Goal: Task Accomplishment & Management: Use online tool/utility

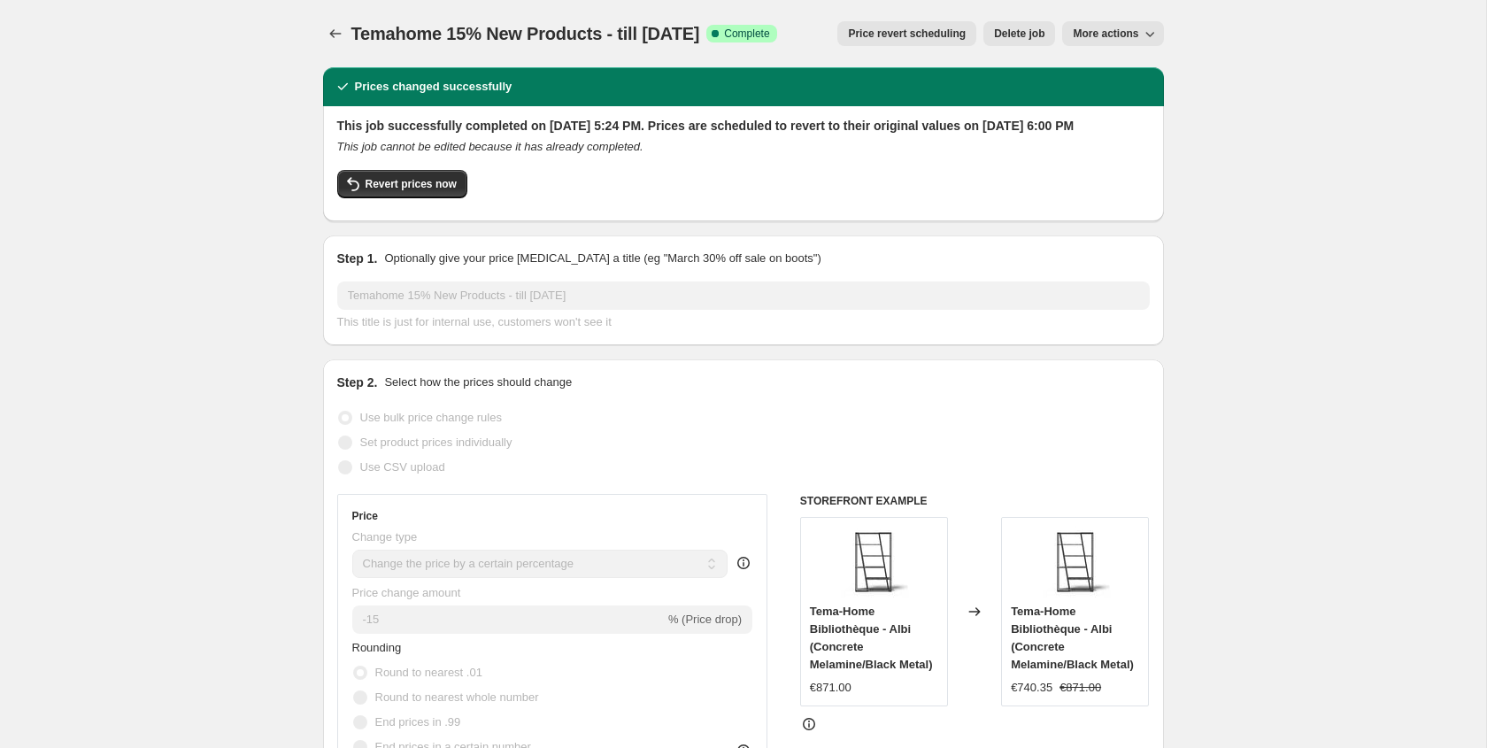
select select "percentage"
click at [1087, 35] on span "More actions" at bounding box center [1105, 34] width 65 height 14
click at [1094, 81] on button "Copy to new job" at bounding box center [1120, 70] width 107 height 28
select select "percentage"
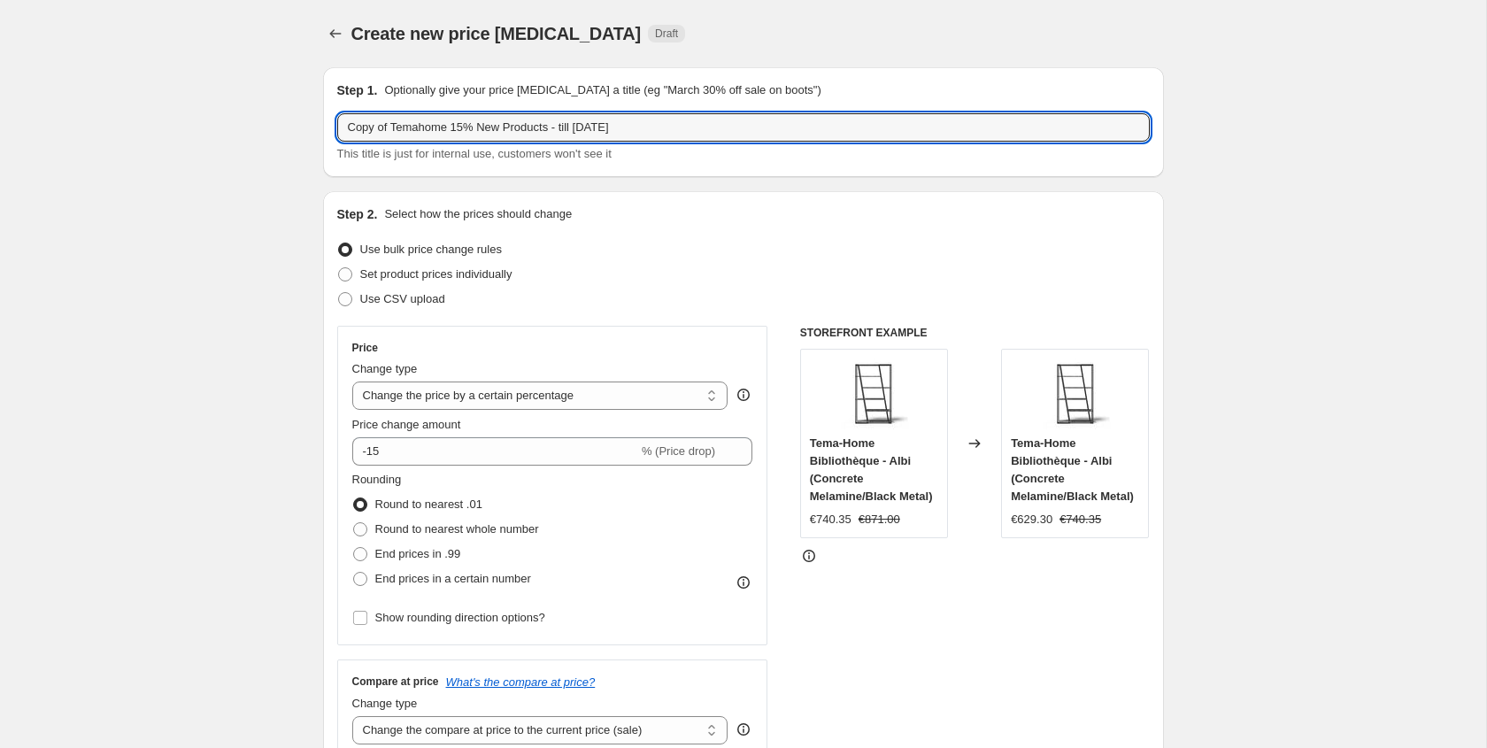
drag, startPoint x: 393, startPoint y: 127, endPoint x: 242, endPoint y: 124, distance: 151.4
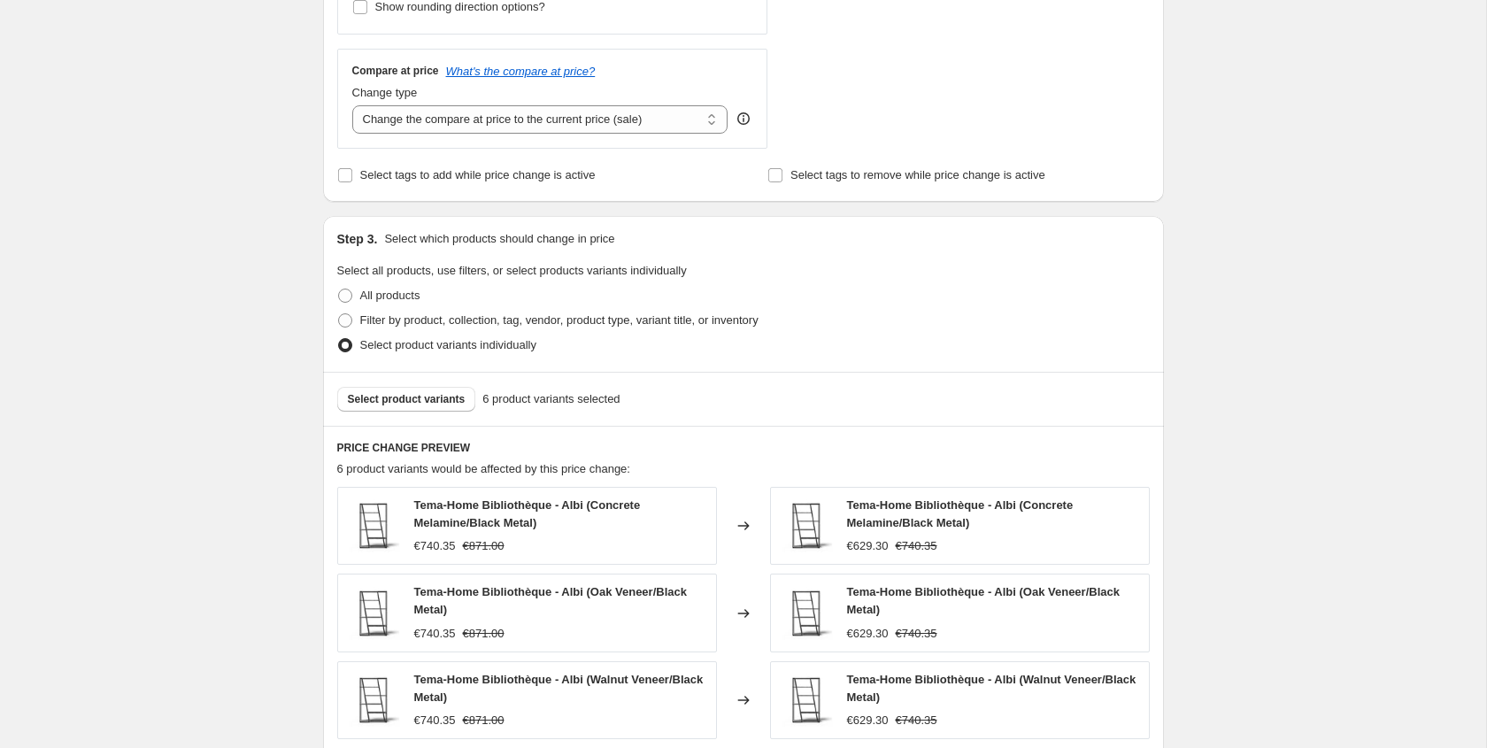
scroll to position [577, 0]
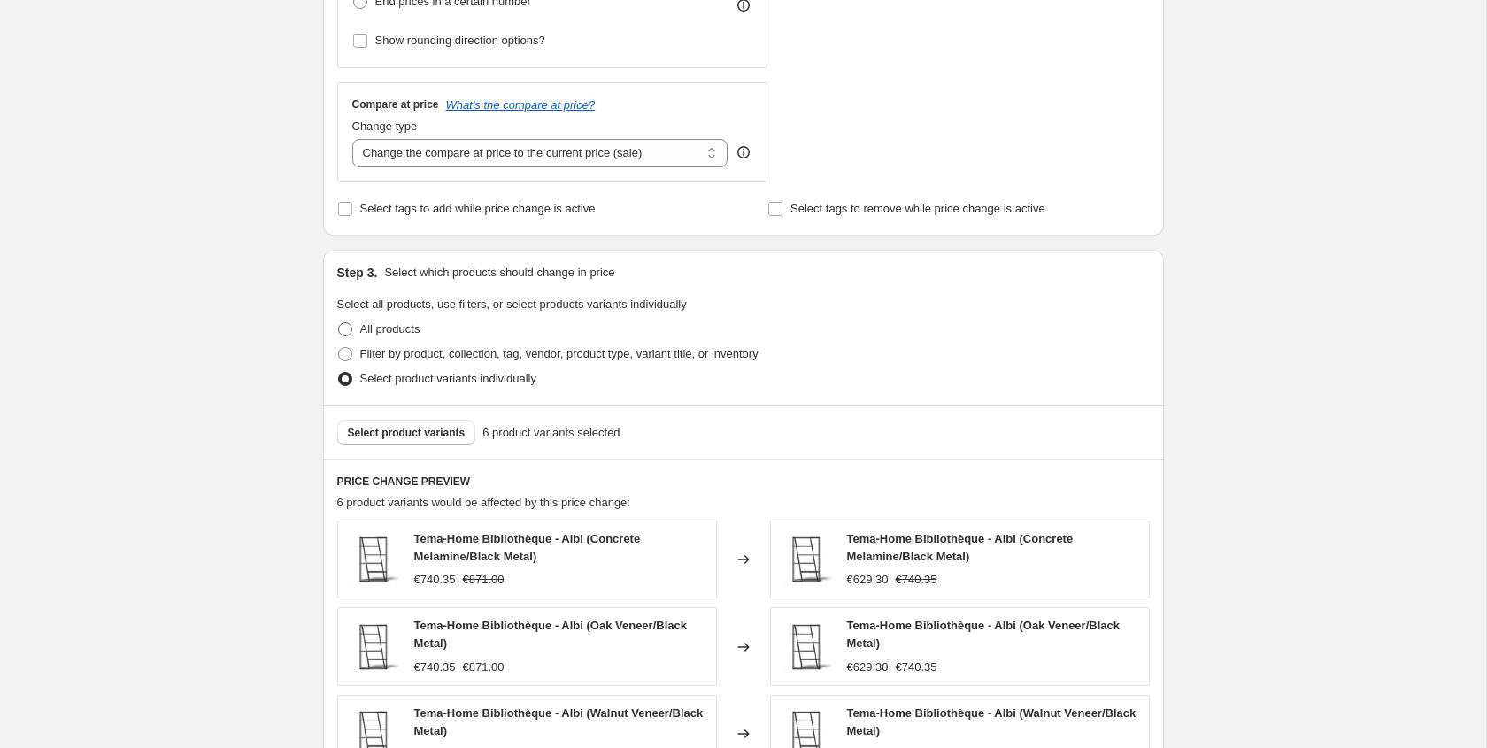
type input "Temahome 15% New Products - till [DATE]"
click at [356, 327] on label "All products" at bounding box center [378, 329] width 83 height 25
click at [339, 323] on input "All products" at bounding box center [338, 322] width 1 height 1
radio input "true"
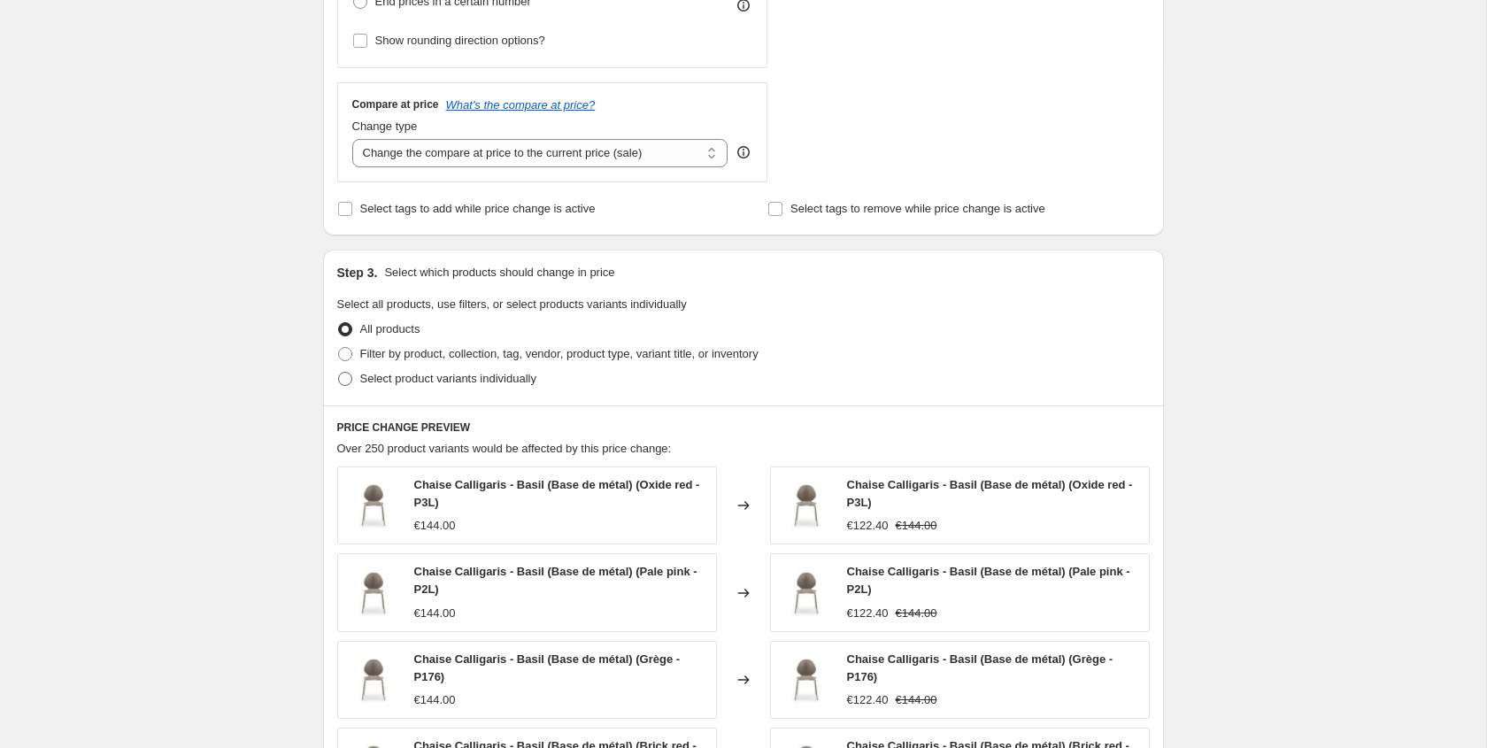
click at [356, 384] on label "Select product variants individually" at bounding box center [436, 378] width 199 height 25
click at [339, 373] on input "Select product variants individually" at bounding box center [338, 372] width 1 height 1
radio input "true"
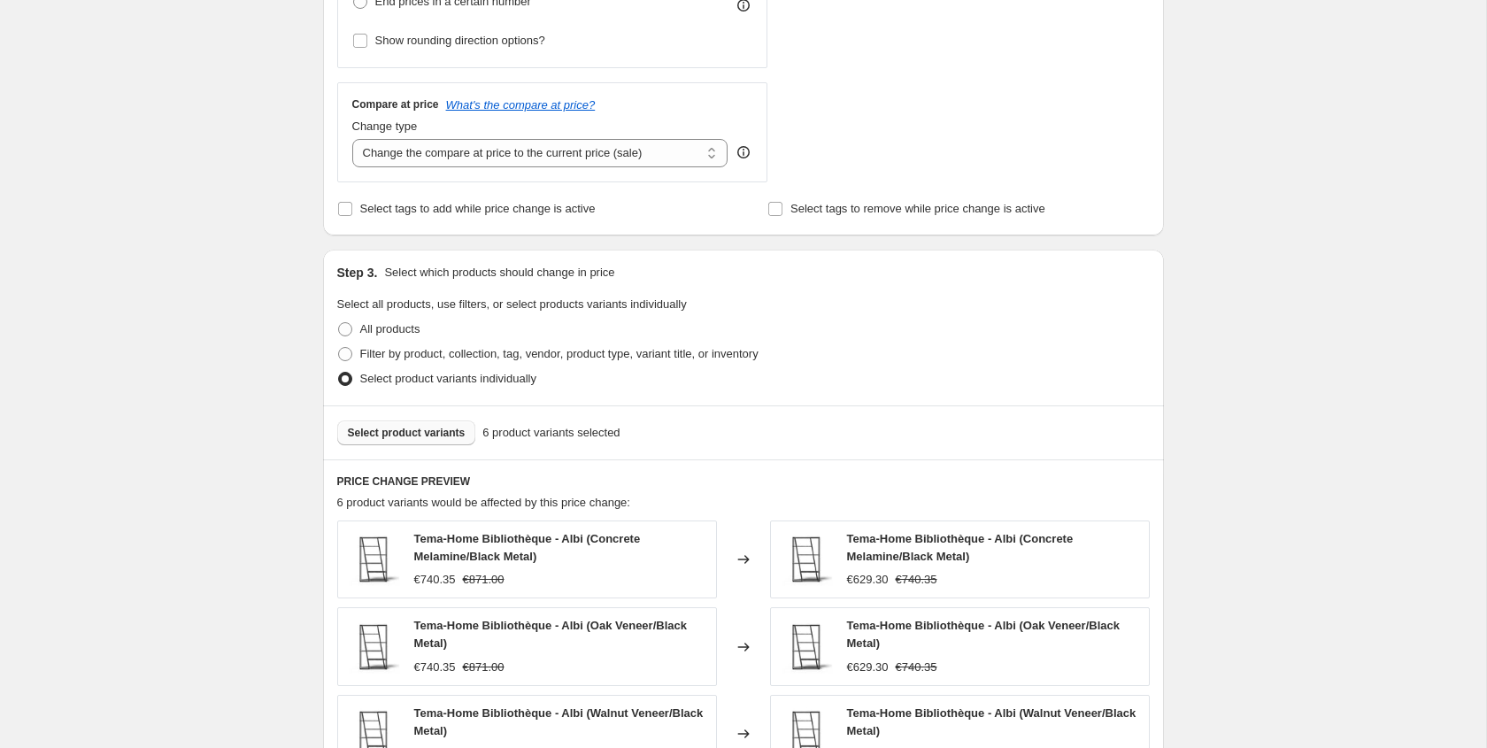
click at [476, 433] on button "Select product variants" at bounding box center [406, 432] width 139 height 25
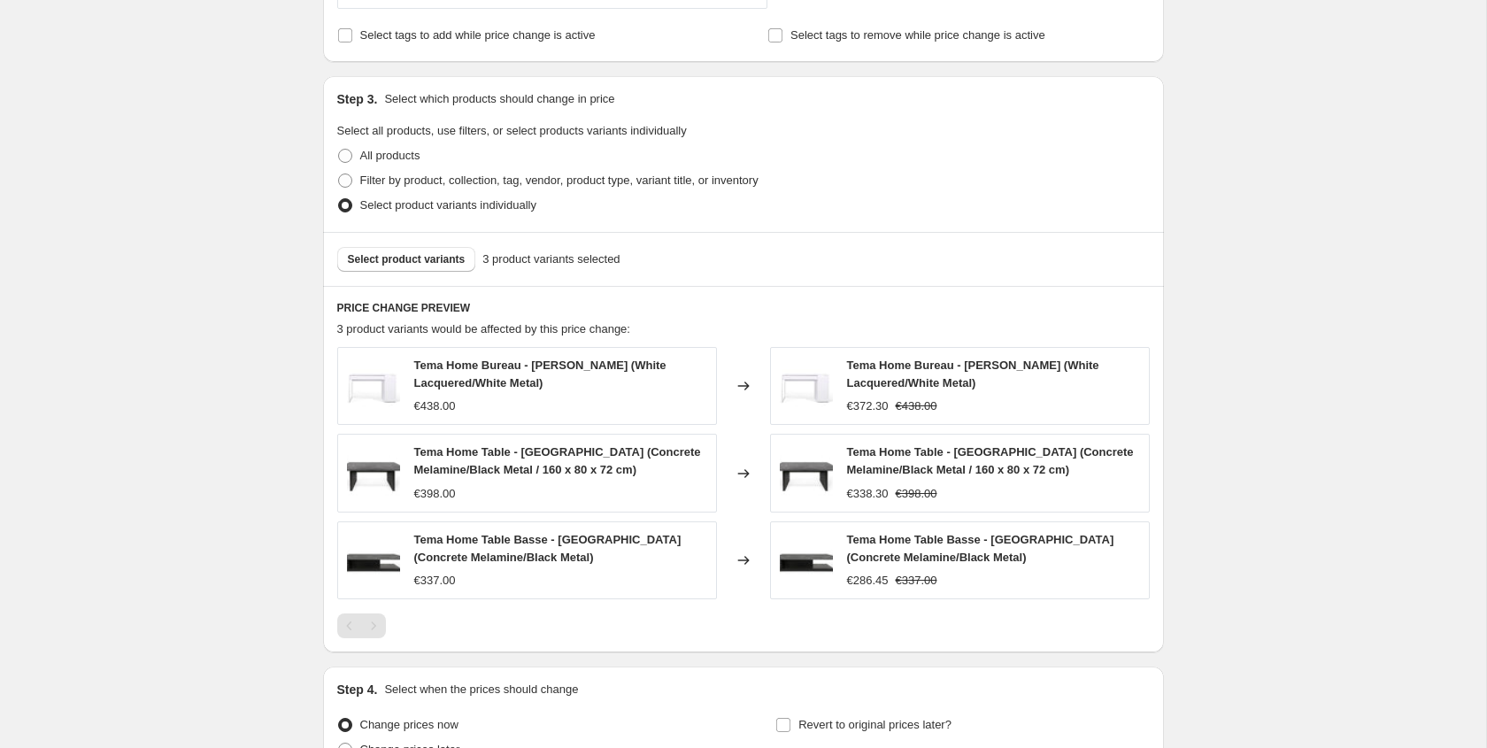
scroll to position [929, 0]
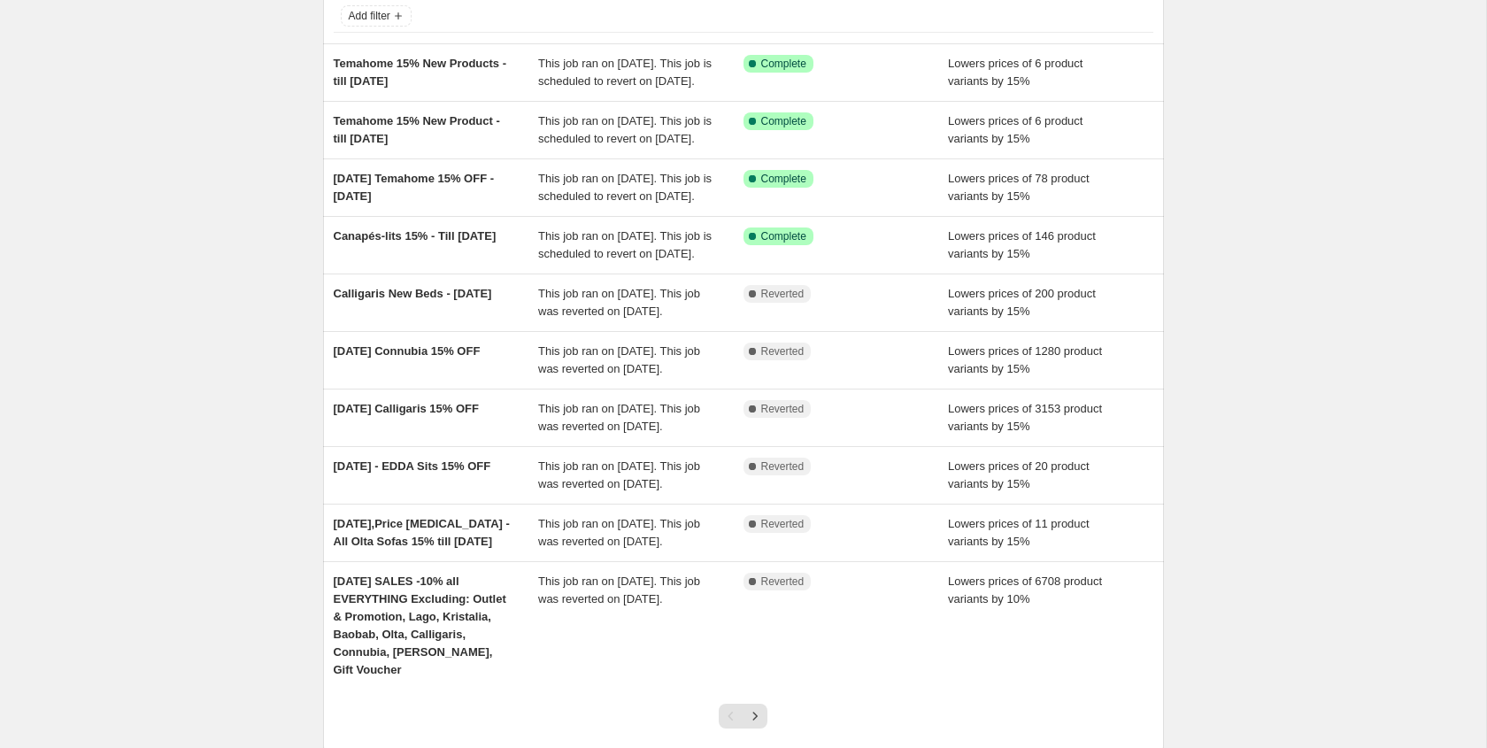
select select "percentage"
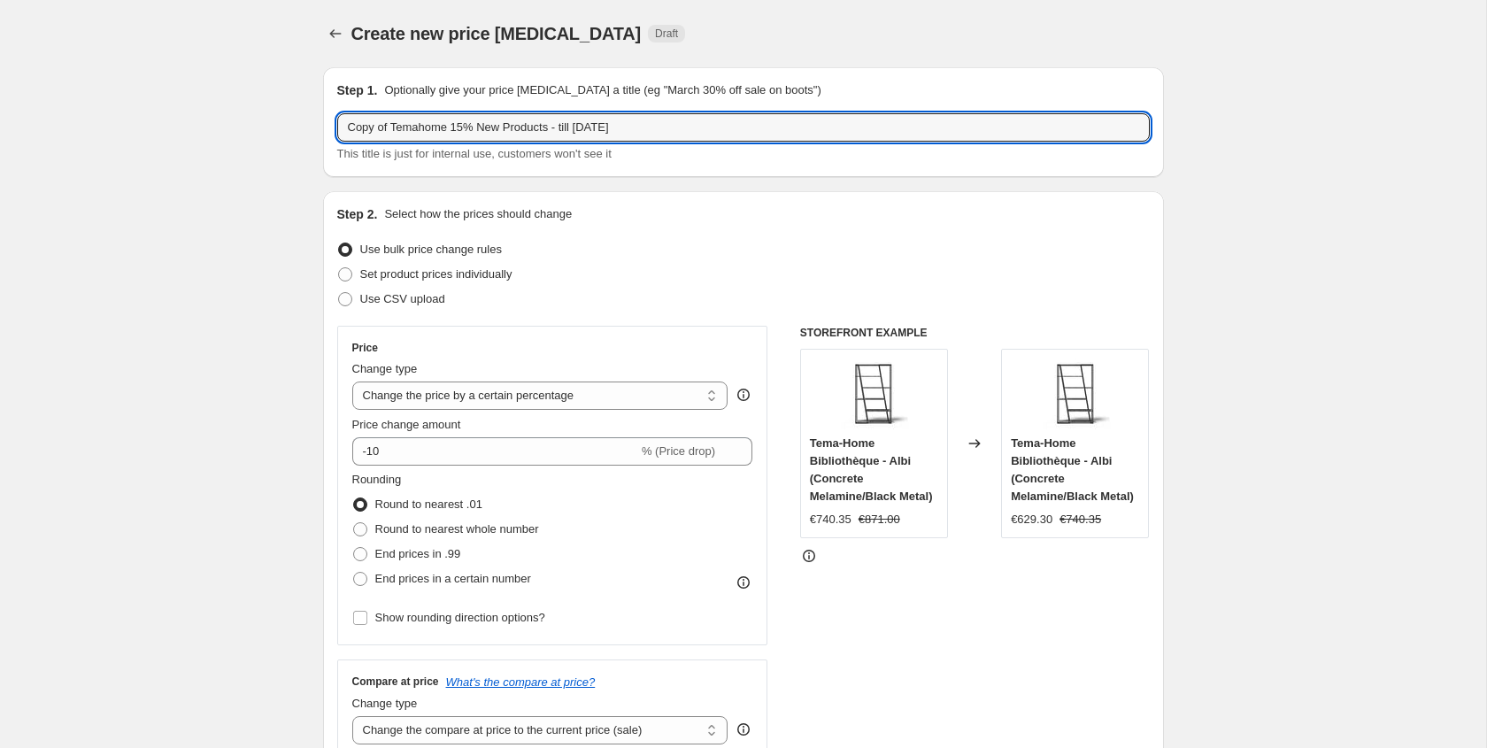
drag, startPoint x: 397, startPoint y: 127, endPoint x: 310, endPoint y: 126, distance: 87.6
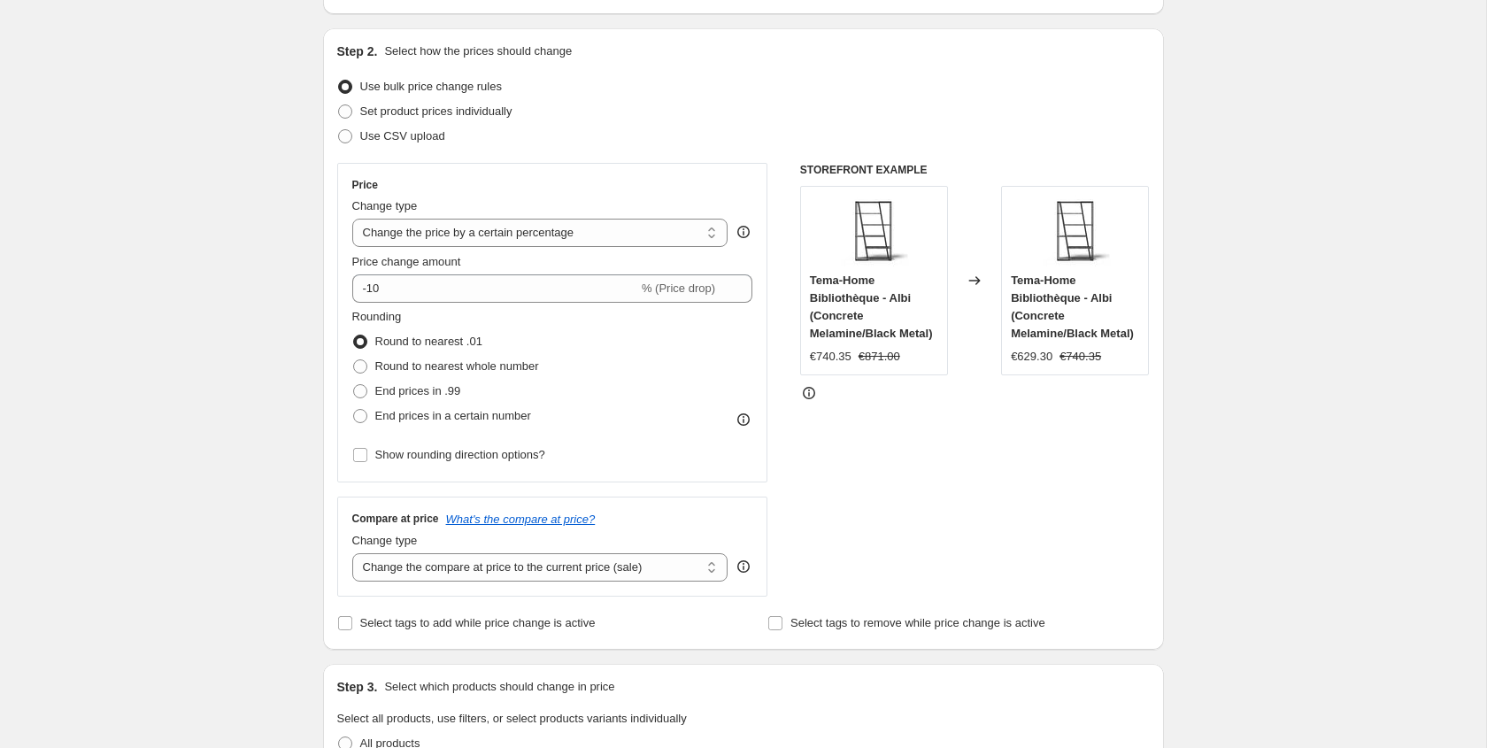
scroll to position [62, 0]
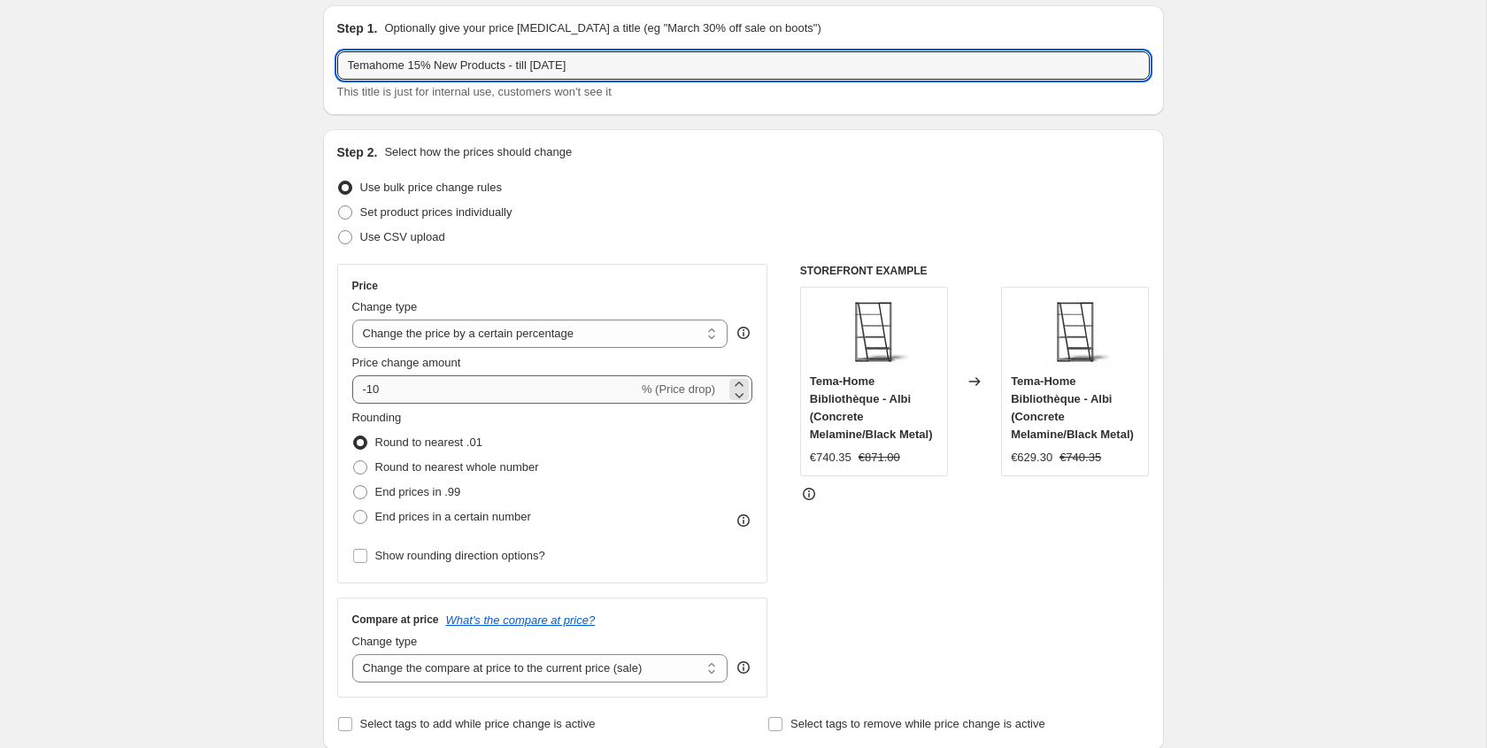
type input "Temahome 15% New Products - till [DATE]"
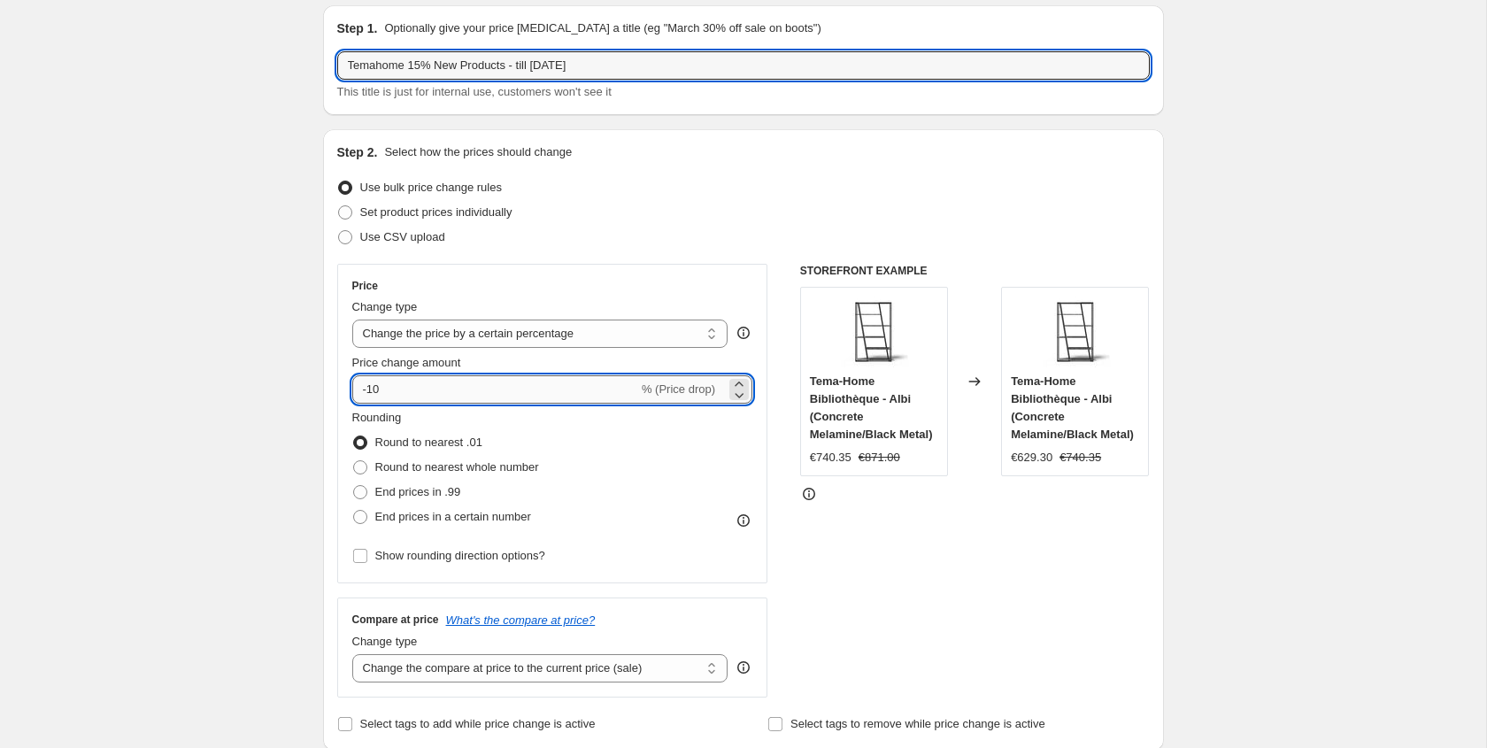
click at [432, 387] on input "-10" at bounding box center [495, 389] width 286 height 28
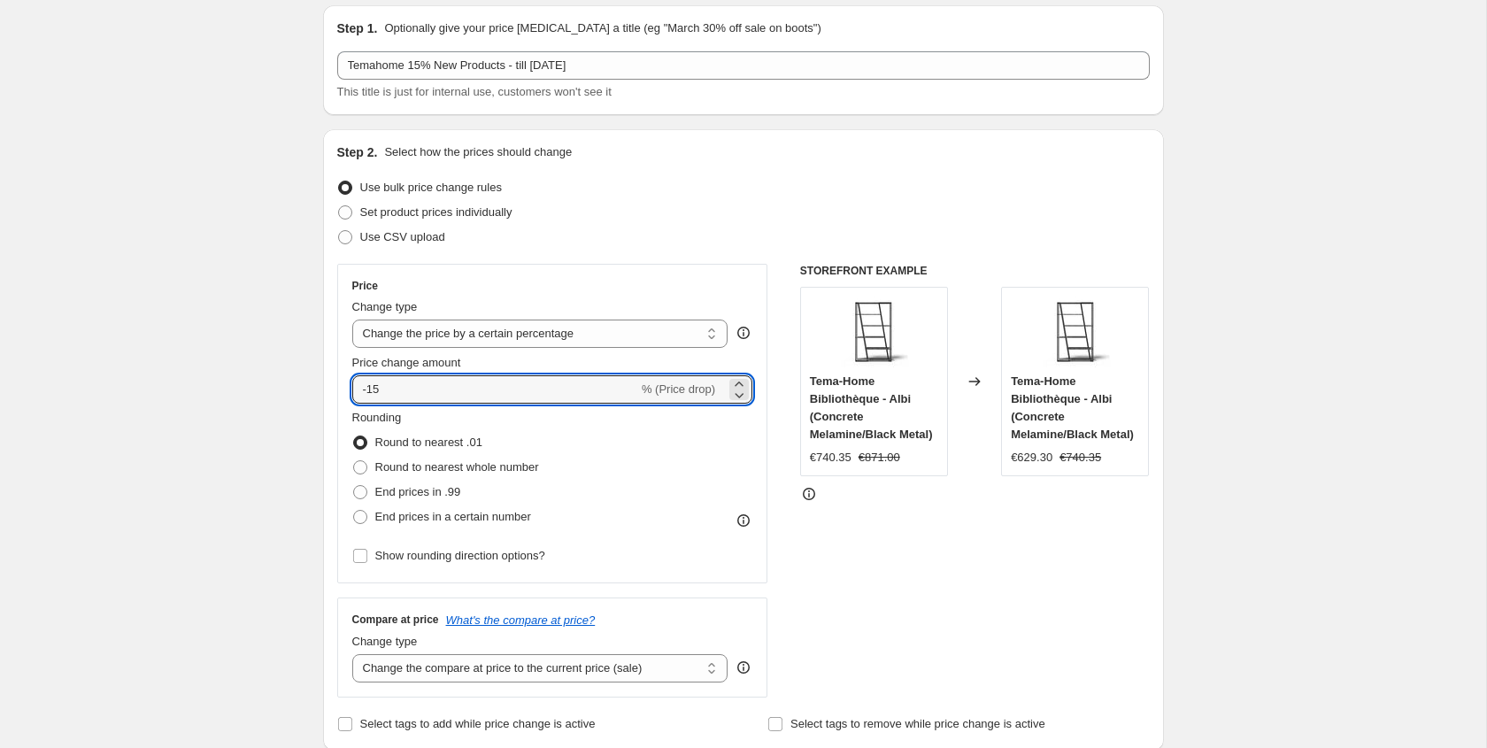
type input "-15"
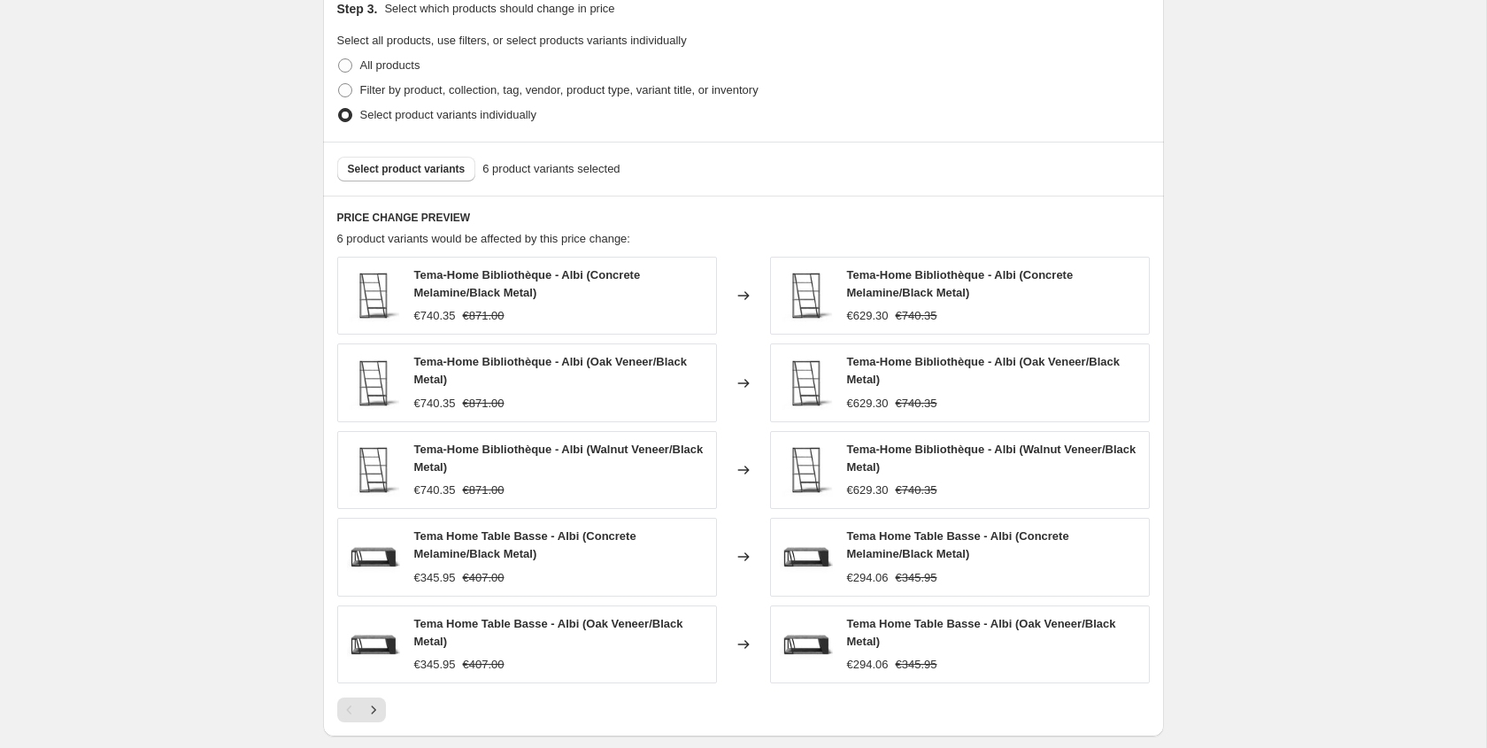
scroll to position [879, 0]
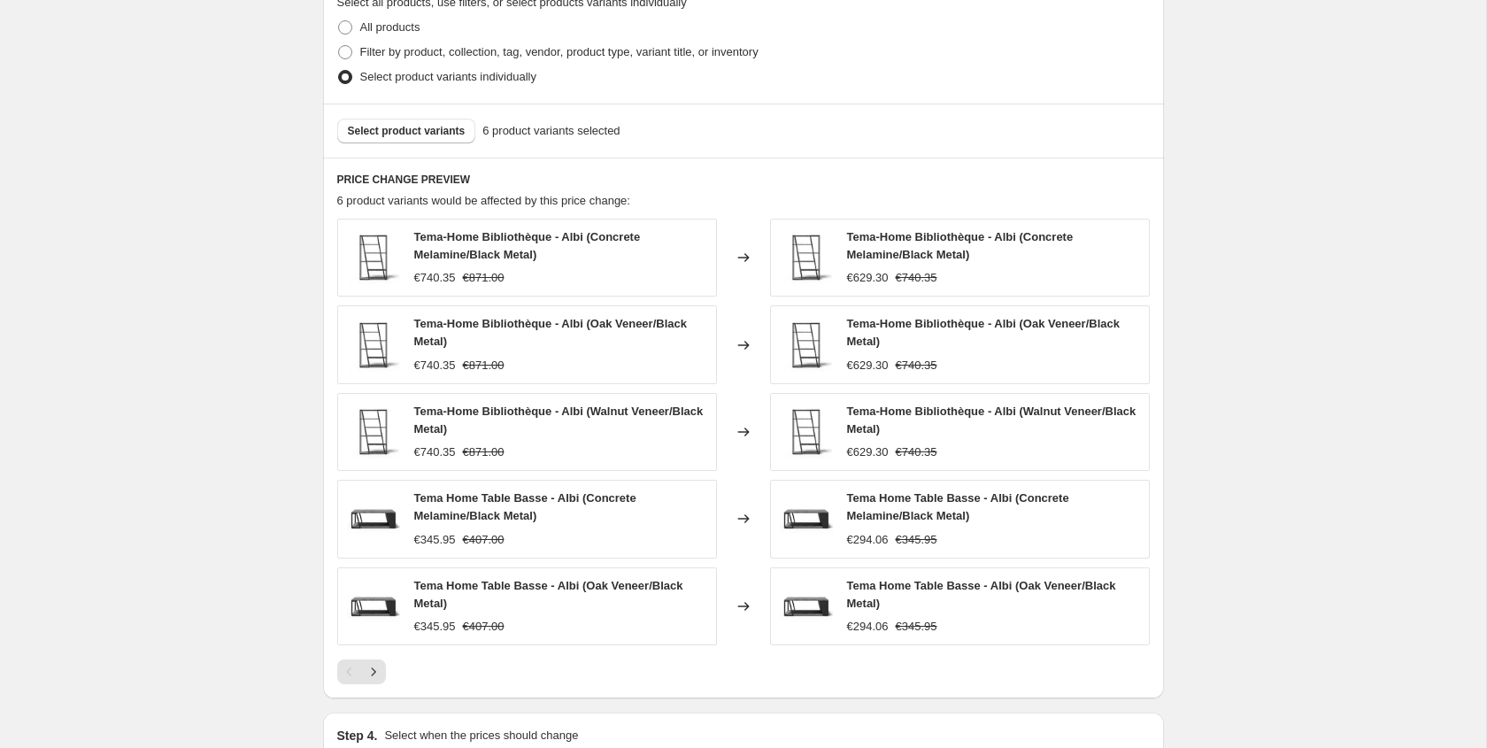
click at [449, 148] on div "Select product variants 6 product variants selected" at bounding box center [743, 131] width 841 height 54
click at [449, 144] on div "Select product variants 6 product variants selected" at bounding box center [743, 131] width 841 height 54
click at [451, 136] on span "Select product variants" at bounding box center [407, 131] width 118 height 14
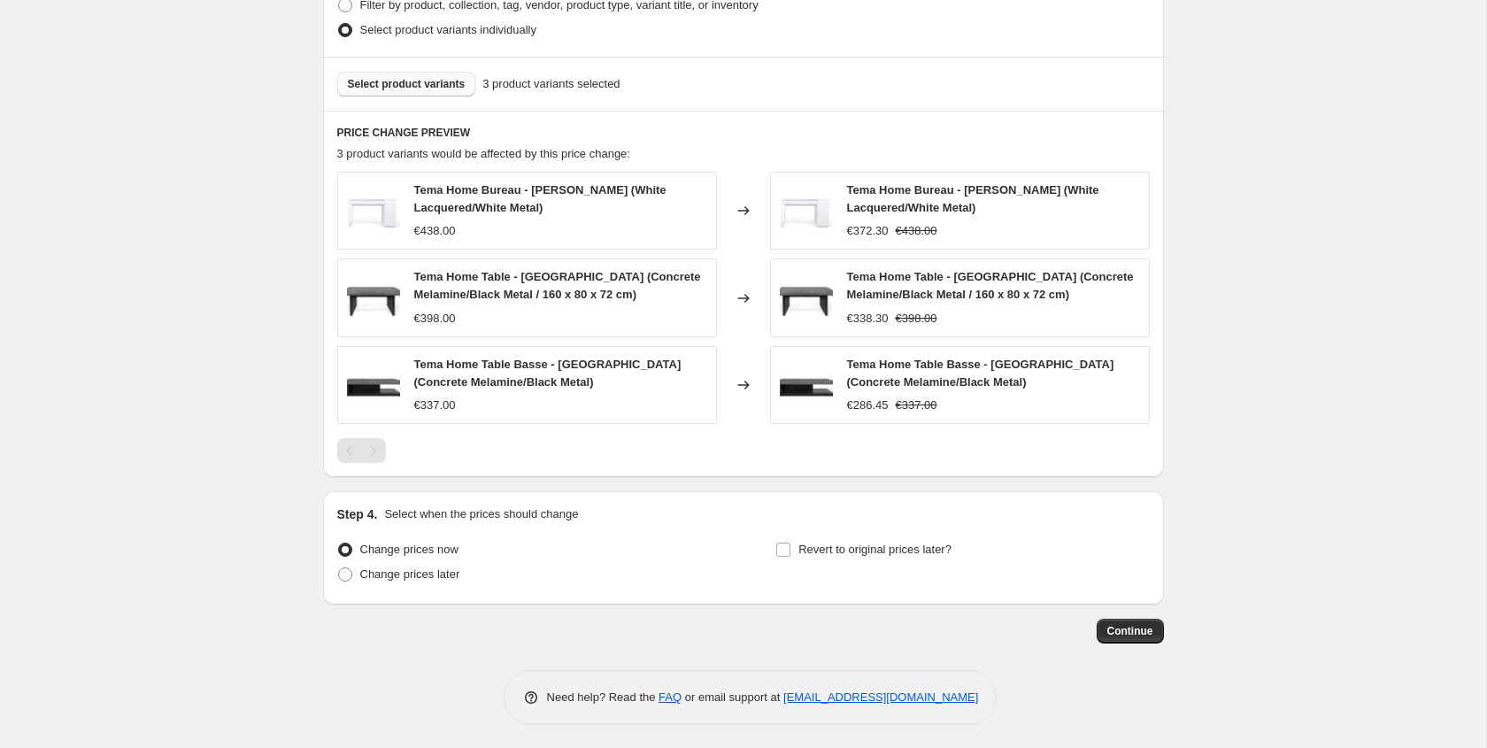
scroll to position [929, 0]
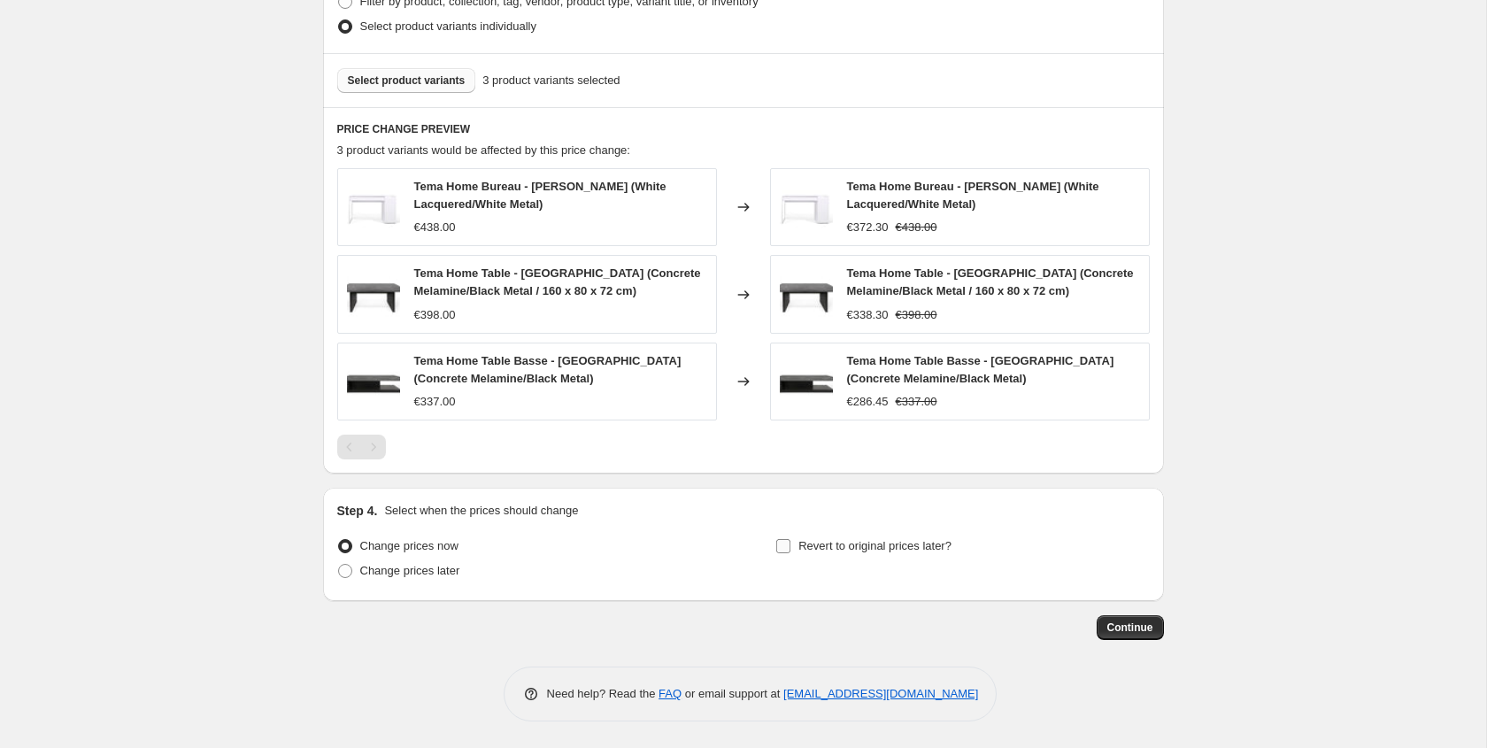
click at [787, 553] on input "Revert to original prices later?" at bounding box center [783, 546] width 14 height 14
checkbox input "true"
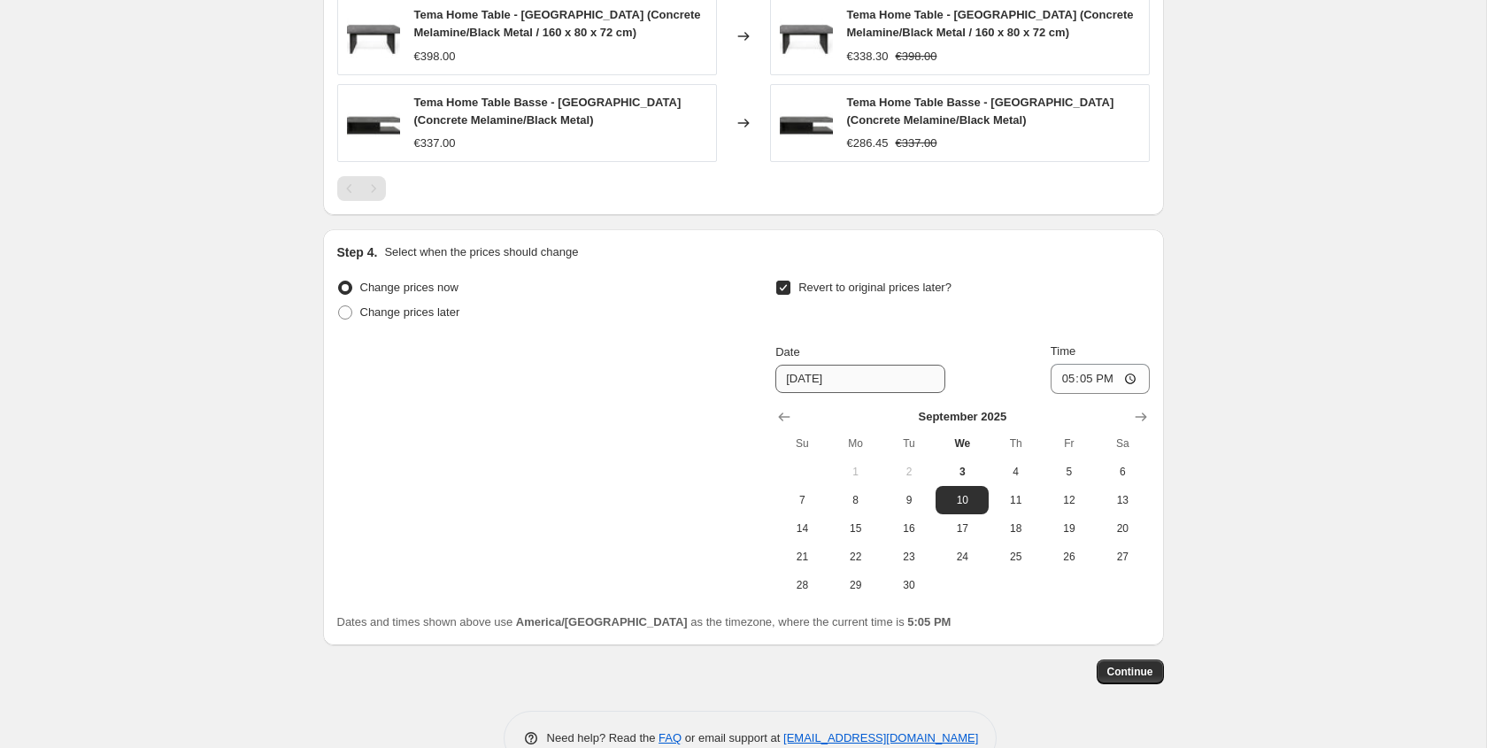
scroll to position [1232, 0]
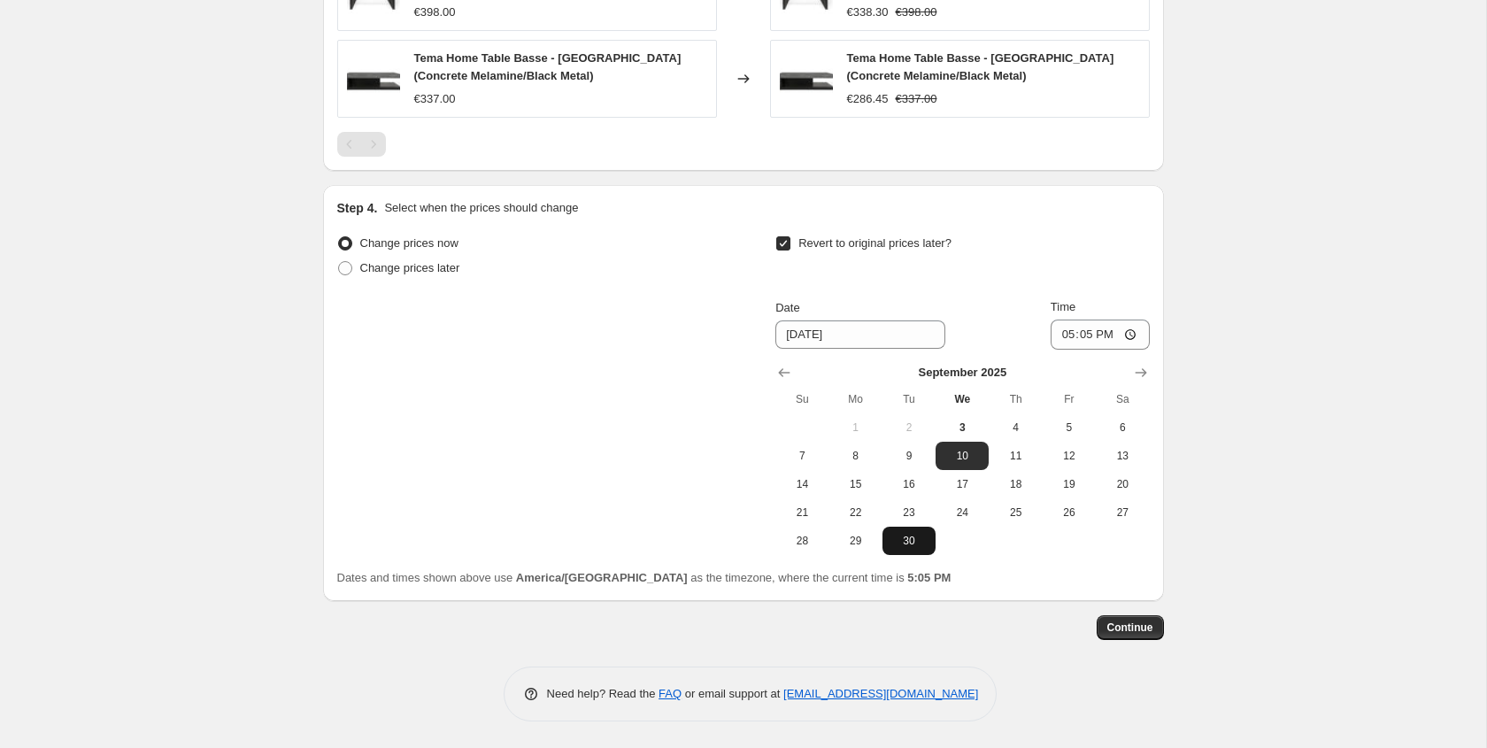
click at [900, 547] on span "30" at bounding box center [909, 541] width 39 height 14
type input "[DATE]"
click at [1073, 339] on input "17:05" at bounding box center [1100, 335] width 99 height 30
type input "18:00"
click at [1150, 623] on span "Continue" at bounding box center [1130, 627] width 46 height 14
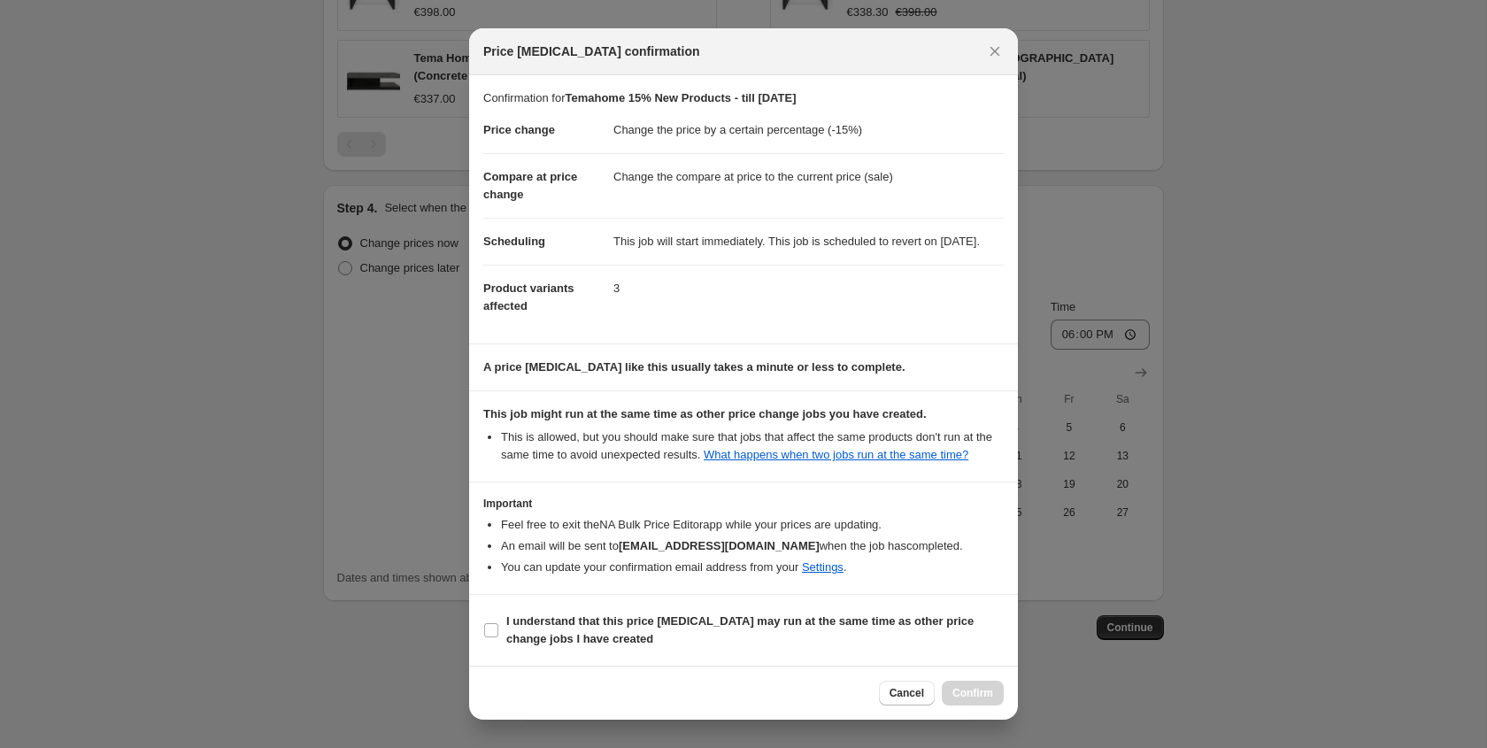
scroll to position [33, 0]
click at [635, 616] on b "I understand that this price [MEDICAL_DATA] may run at the same time as other p…" at bounding box center [739, 629] width 467 height 31
click at [498, 623] on input "I understand that this price [MEDICAL_DATA] may run at the same time as other p…" at bounding box center [491, 630] width 14 height 14
checkbox input "true"
drag, startPoint x: 957, startPoint y: 685, endPoint x: 891, endPoint y: 603, distance: 105.2
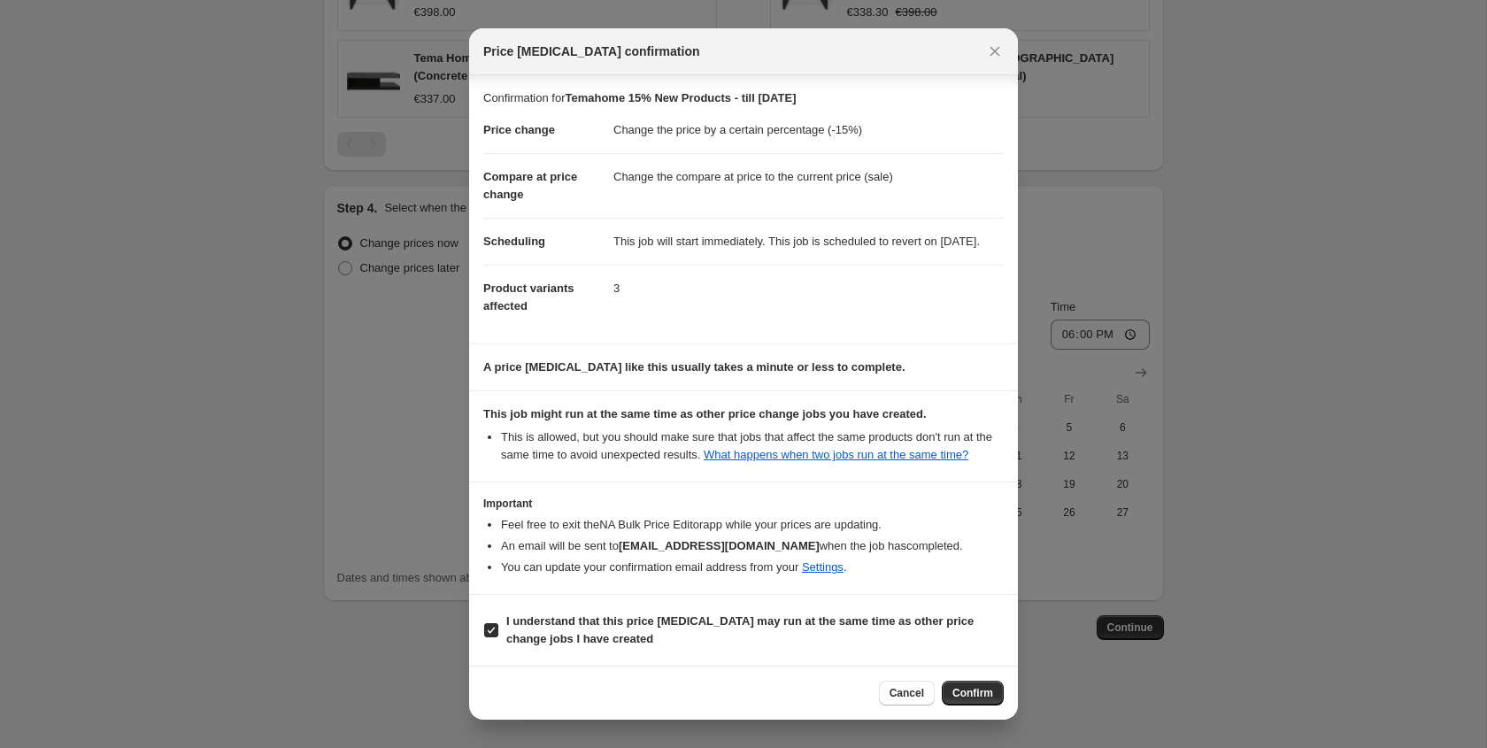
click at [891, 603] on div "Price [MEDICAL_DATA] confirmation Confirmation for Temahome 15% New Products - …" at bounding box center [743, 374] width 549 height 692
click at [891, 694] on span "Cancel" at bounding box center [907, 693] width 35 height 14
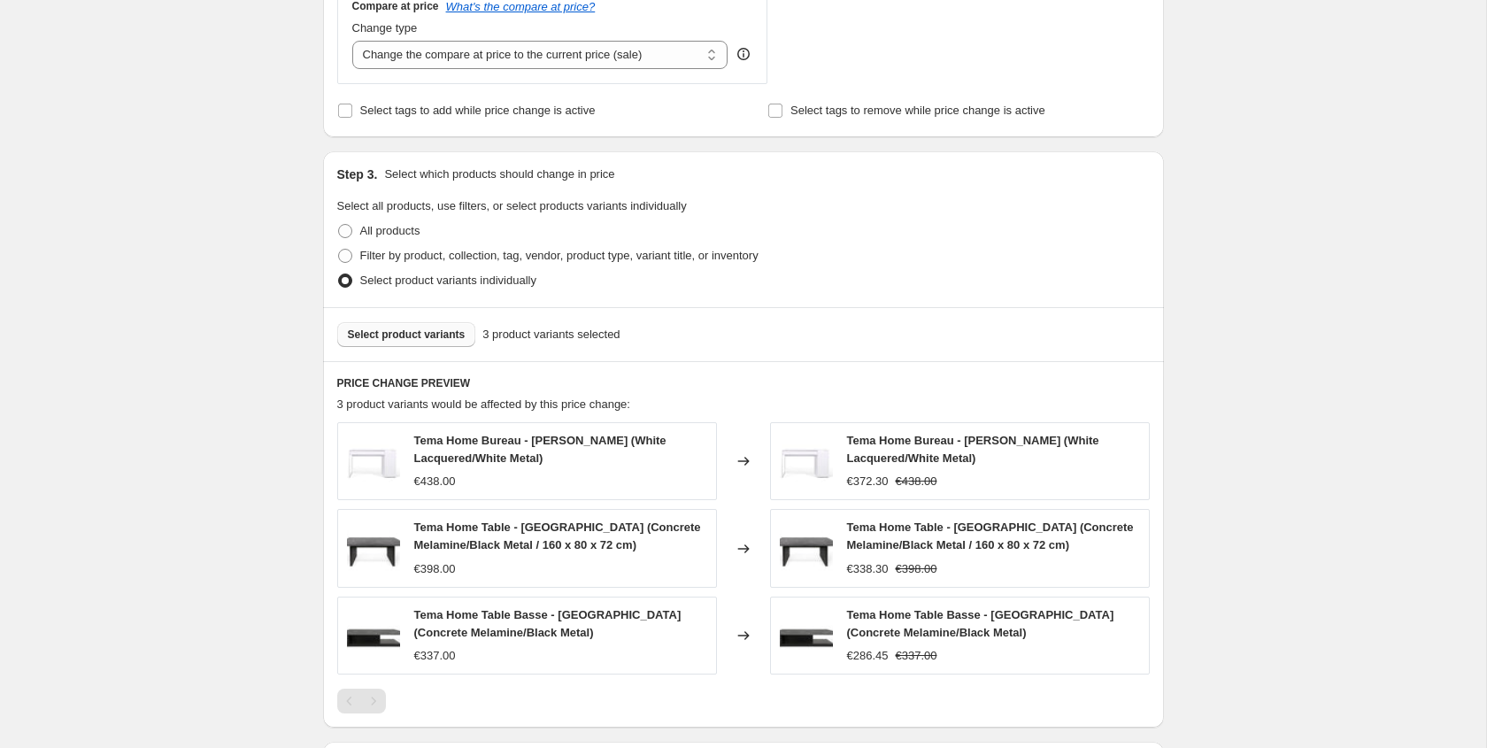
scroll to position [859, 0]
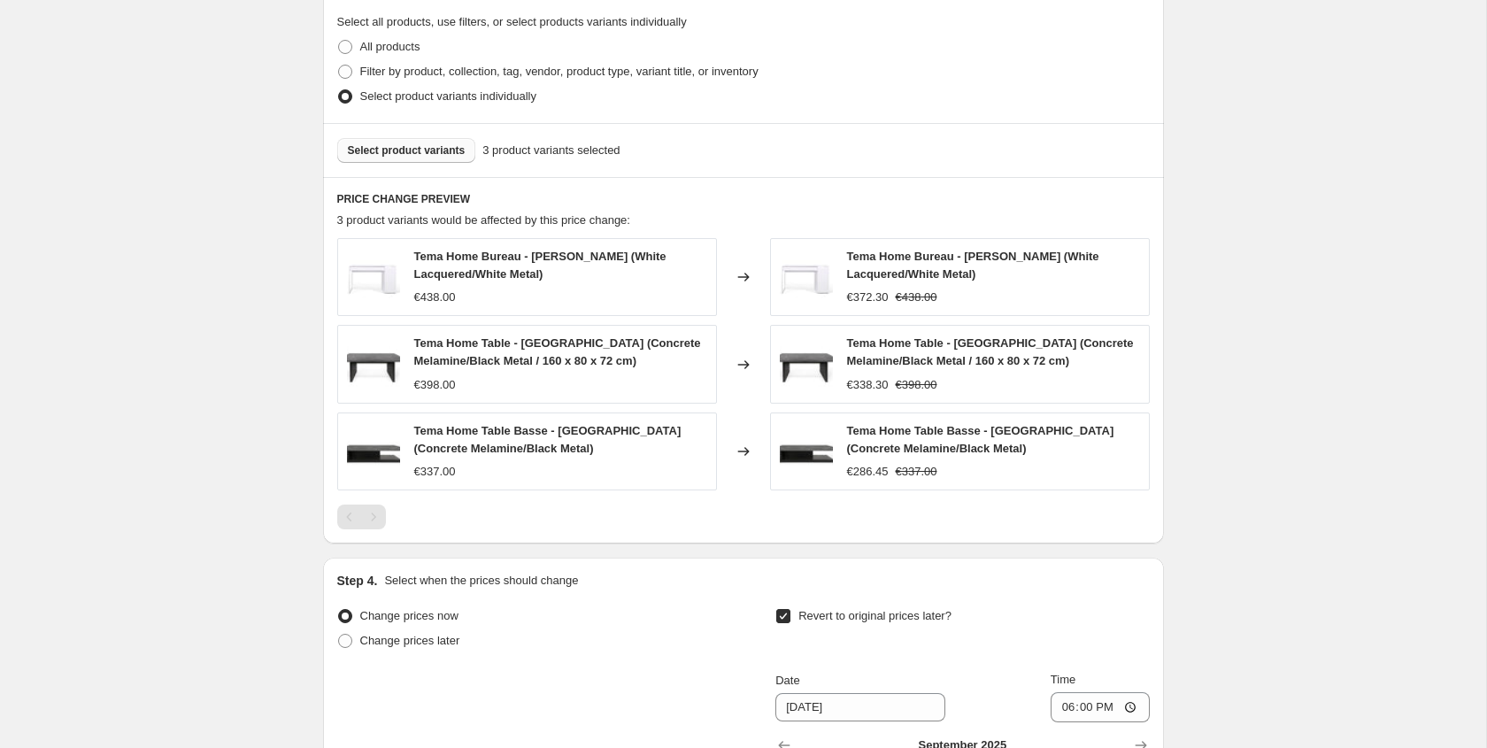
click at [448, 158] on button "Select product variants" at bounding box center [406, 150] width 139 height 25
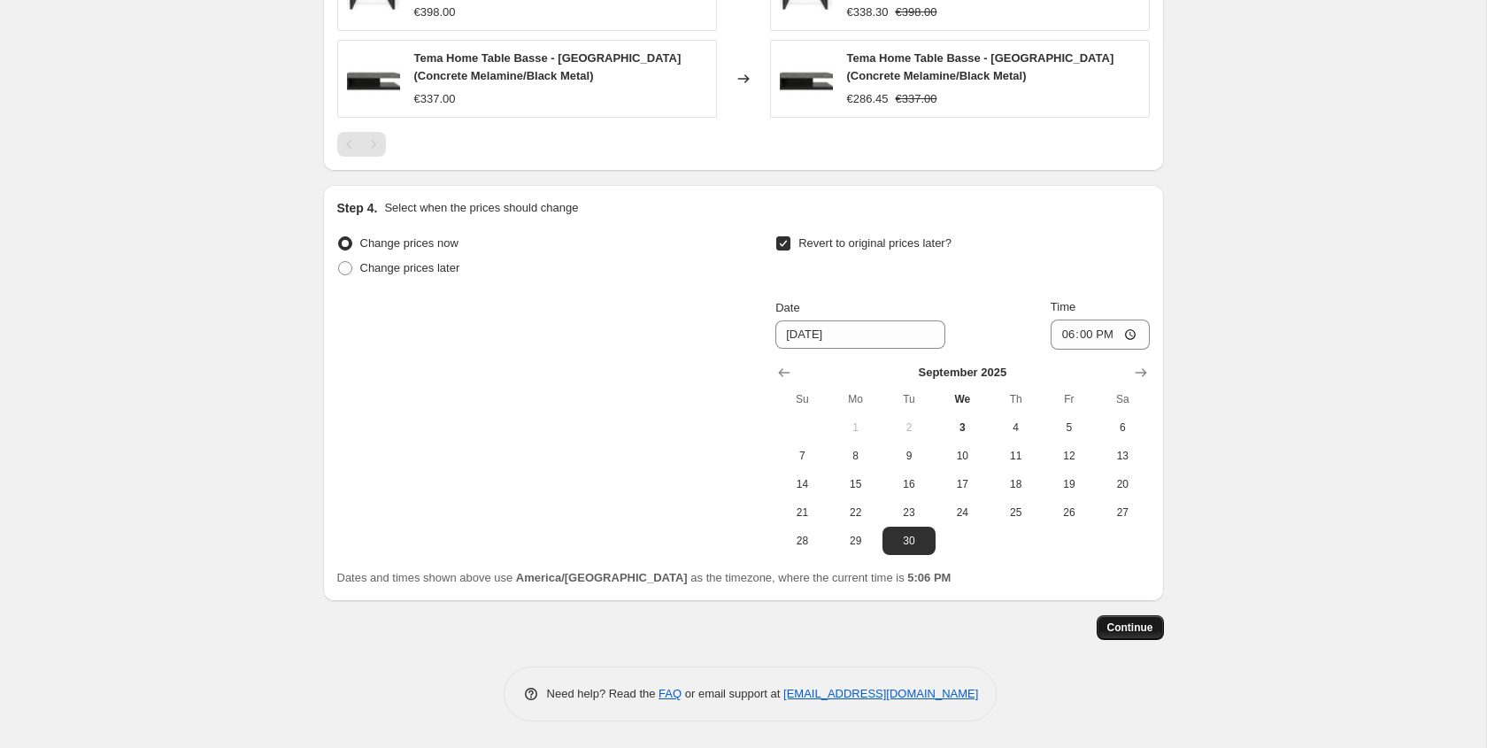
click at [1142, 625] on span "Continue" at bounding box center [1130, 627] width 46 height 14
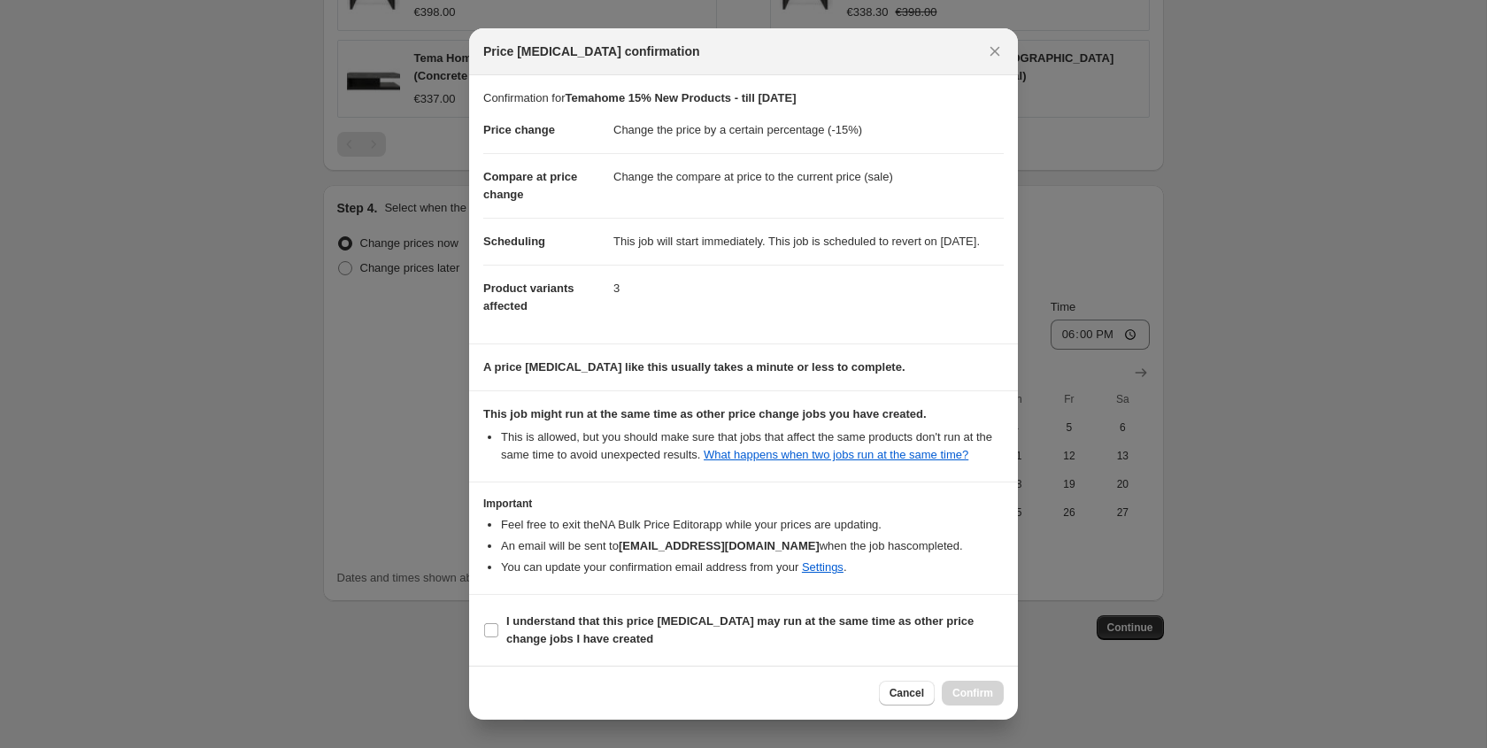
scroll to position [33, 0]
click at [687, 629] on b "I understand that this price [MEDICAL_DATA] may run at the same time as other p…" at bounding box center [739, 629] width 467 height 31
click at [498, 629] on input "I understand that this price [MEDICAL_DATA] may run at the same time as other p…" at bounding box center [491, 630] width 14 height 14
checkbox input "true"
click at [976, 690] on span "Confirm" at bounding box center [972, 693] width 41 height 14
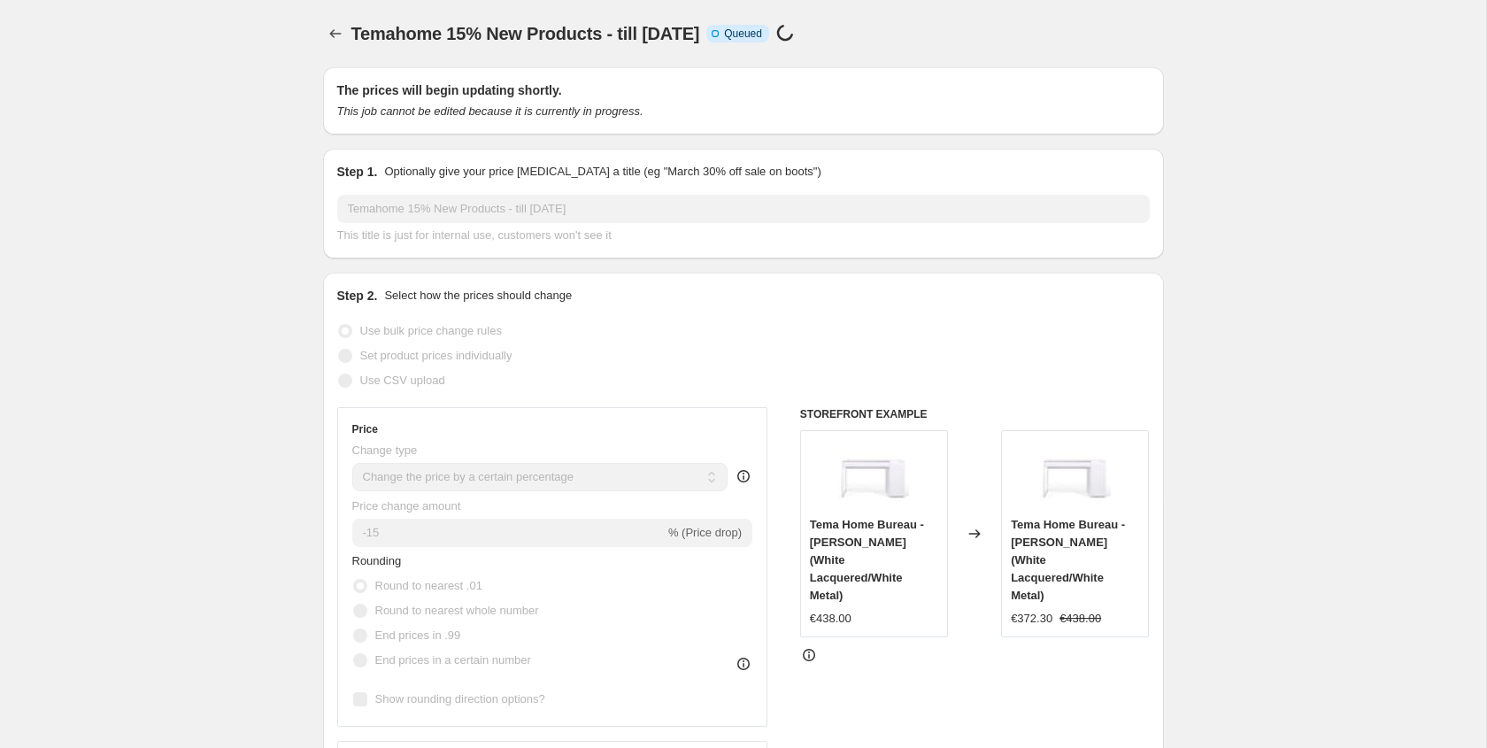
select select "percentage"
